Goal: Task Accomplishment & Management: Use online tool/utility

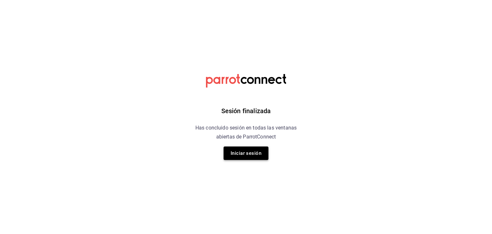
click at [254, 156] on button "Iniciar sesión" at bounding box center [246, 152] width 45 height 13
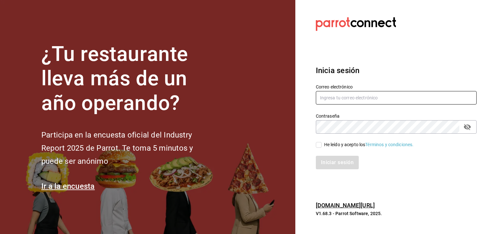
type input "[EMAIL_ADDRESS][PERSON_NAME][DOMAIN_NAME]"
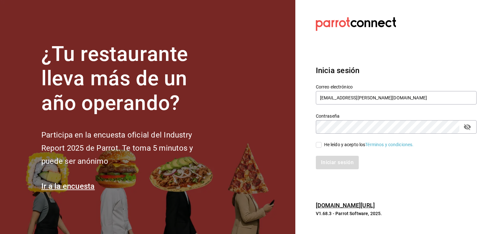
click at [316, 145] on input "He leído y acepto los Términos y condiciones." at bounding box center [319, 145] width 6 height 6
checkbox input "true"
click at [330, 166] on button "Iniciar sesión" at bounding box center [338, 162] width 44 height 13
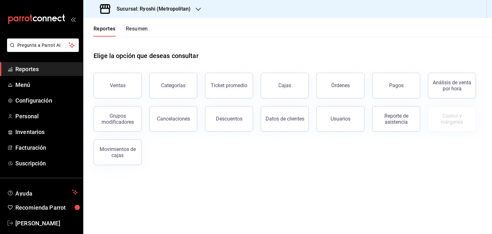
click at [155, 17] on div "Sucursal: Ryoshi (Metropolitan)" at bounding box center [145, 9] width 115 height 18
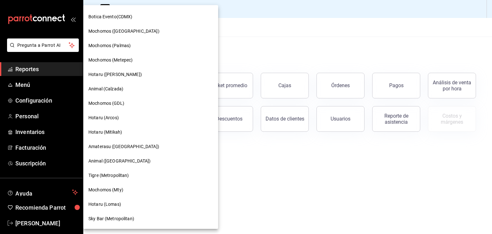
scroll to position [96, 0]
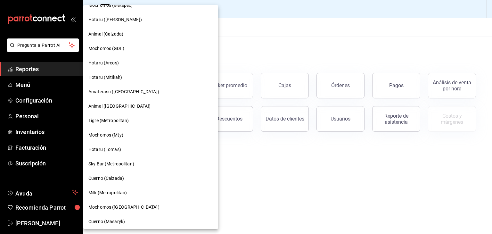
click at [155, 61] on div "Hotaru (Arcos)" at bounding box center [150, 63] width 125 height 7
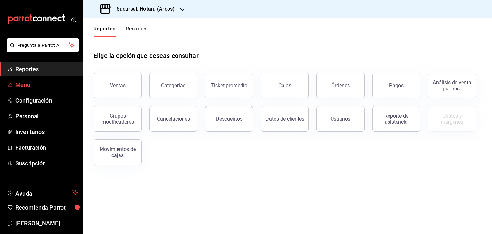
click at [44, 82] on span "Menú" at bounding box center [46, 84] width 62 height 9
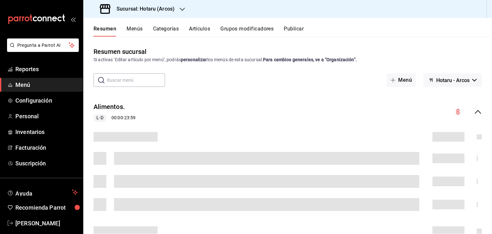
click at [197, 30] on button "Artículos" at bounding box center [199, 31] width 21 height 11
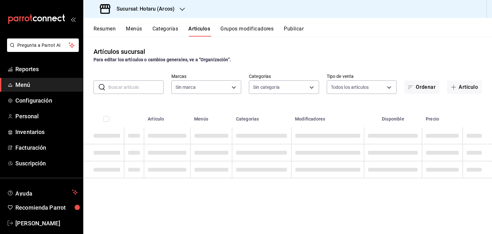
click at [143, 87] on input "text" at bounding box center [135, 87] width 55 height 13
type input "63fd3758-a1b5-4c03-9065-df3279ac1636,22e90613-d08a-4757-a76e-a905fd2e086b,00e97…"
type input "af0fa7ff-854a-4bfb-817f-8061951aea4b,98c40ba0-5fcc-40b0-ad47-58e6283fb45d,d8773…"
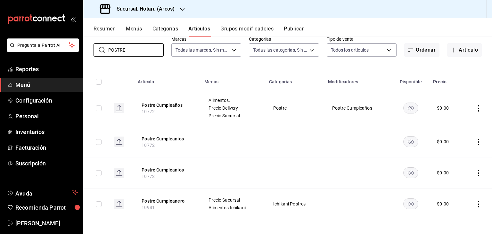
scroll to position [38, 0]
type input "POSTRE"
